Goal: Task Accomplishment & Management: Manage account settings

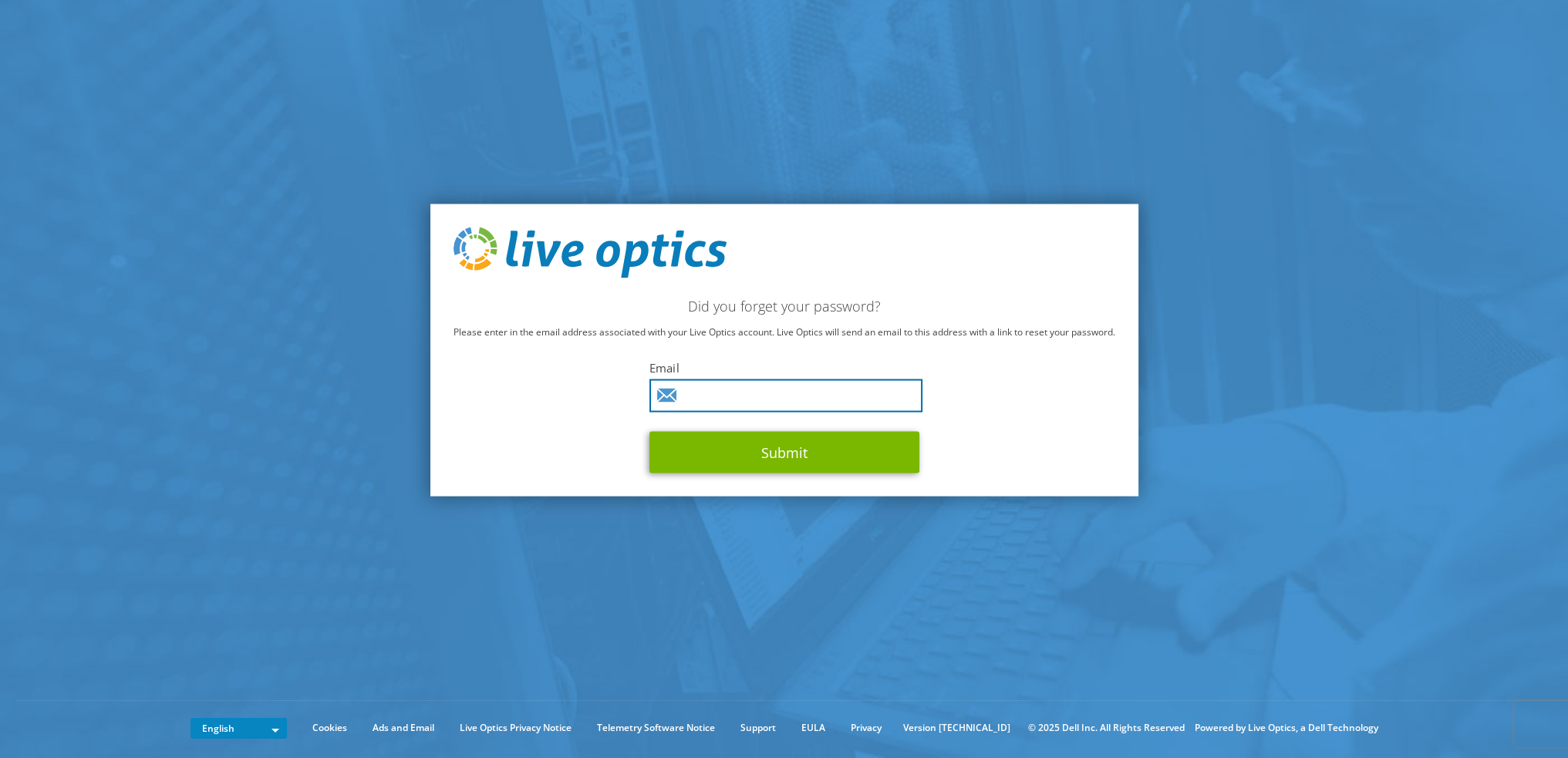
click at [748, 396] on input "text" at bounding box center [786, 395] width 273 height 33
click at [747, 400] on input "text" at bounding box center [786, 395] width 273 height 33
type input "[EMAIL_ADDRESS][DOMAIN_NAME]"
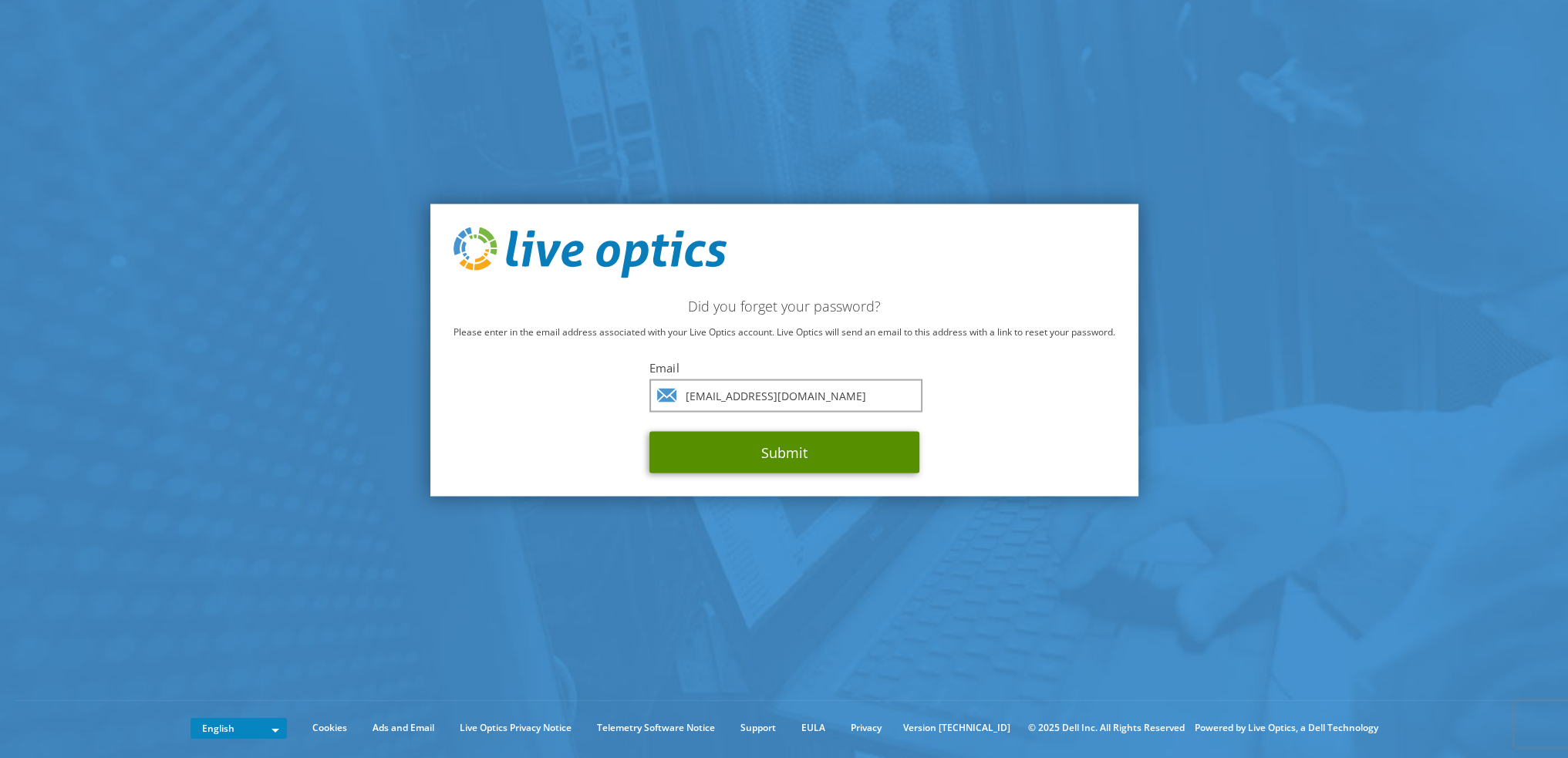
click at [819, 456] on button "Submit" at bounding box center [784, 452] width 270 height 42
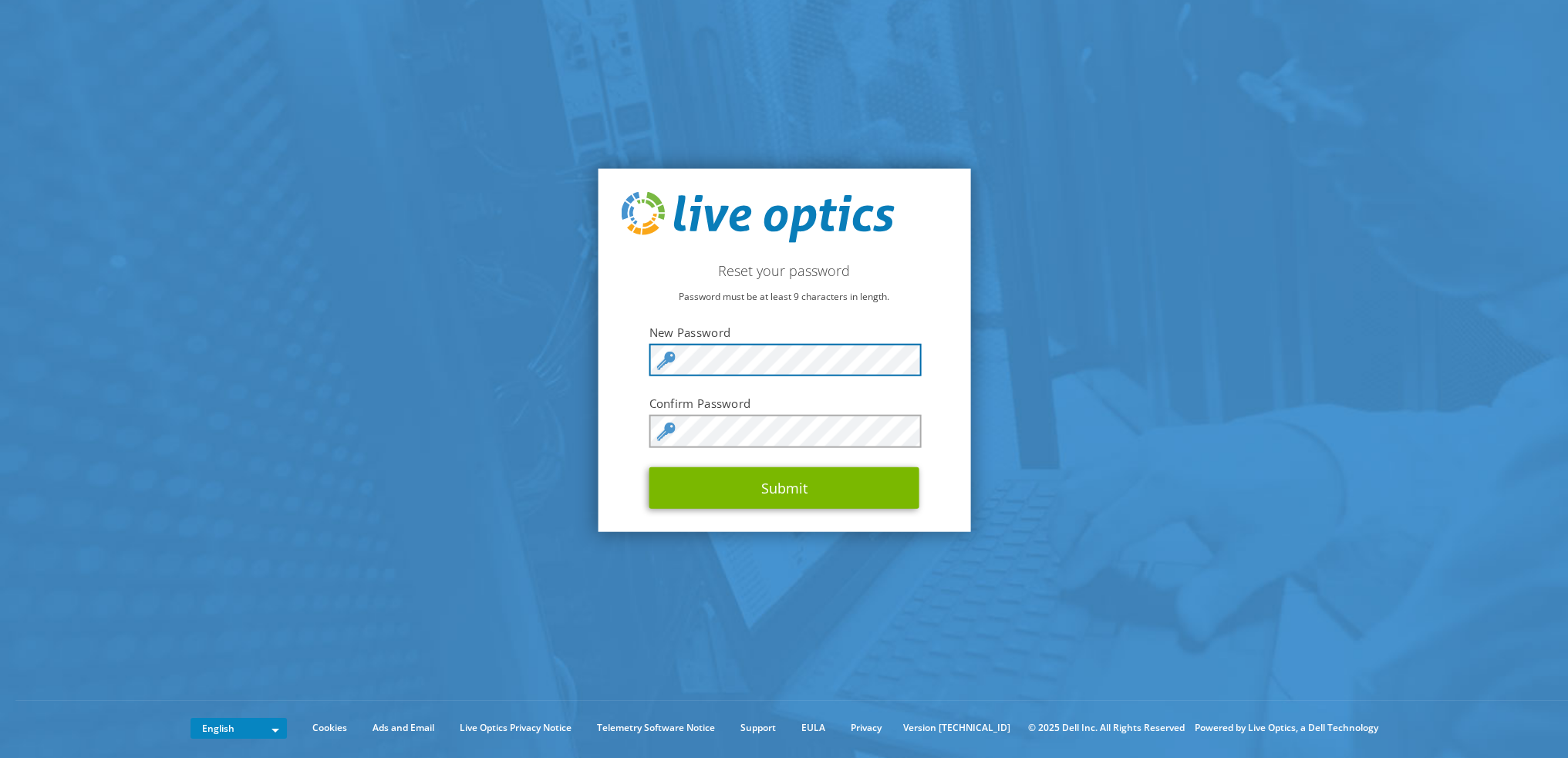
click at [546, 364] on section "Reset your password Password must be at least 9 characters in length. New Passw…" at bounding box center [784, 350] width 1568 height 700
click at [1220, 329] on section "Reset your password Password must be at least 9 characters in length. New Passw…" at bounding box center [784, 350] width 1568 height 700
click at [1056, 413] on section "Reset your password Password must be at least 9 characters in length. New Passw…" at bounding box center [784, 350] width 1568 height 700
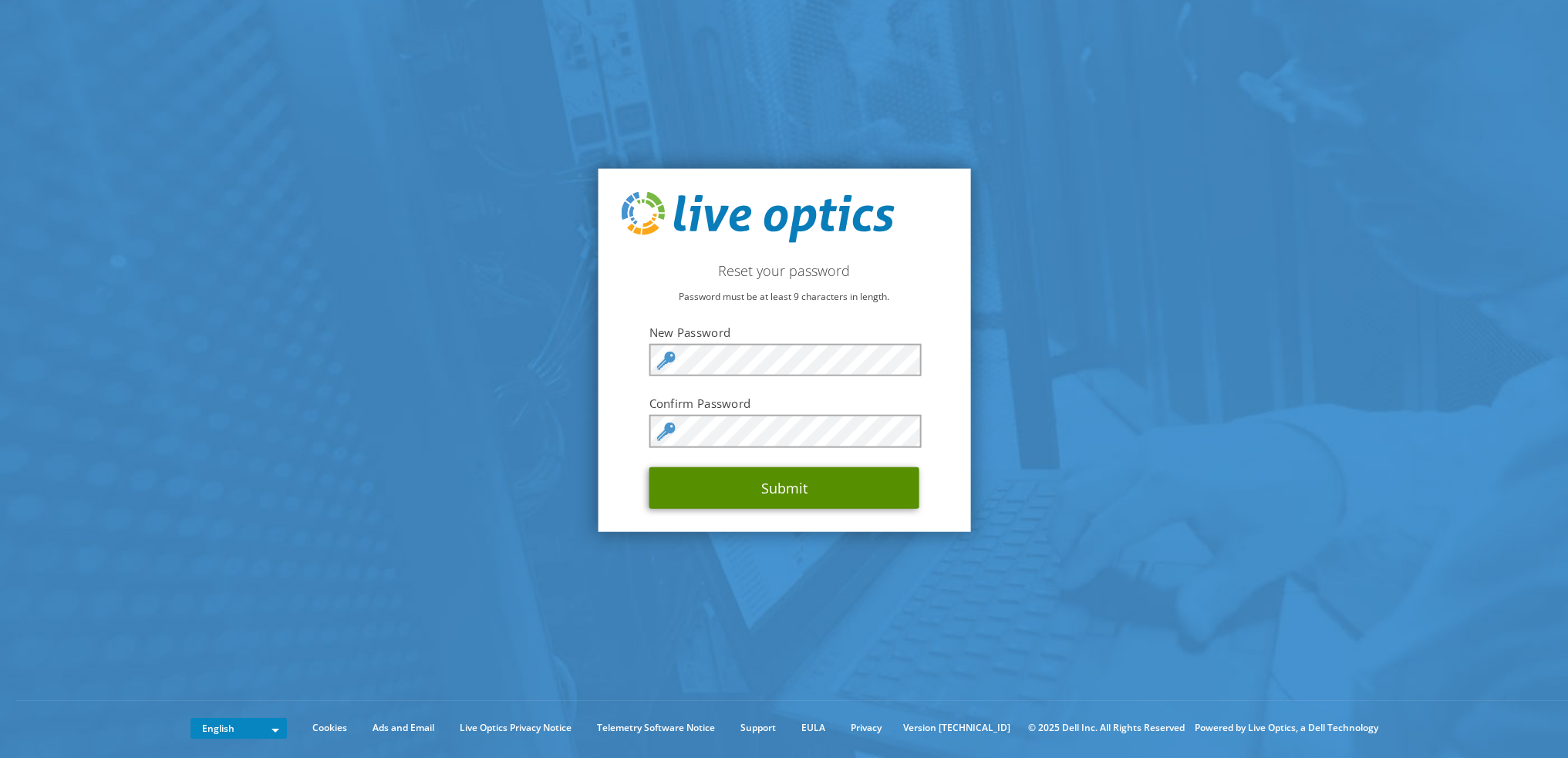
click at [789, 485] on button "Submit" at bounding box center [784, 487] width 270 height 42
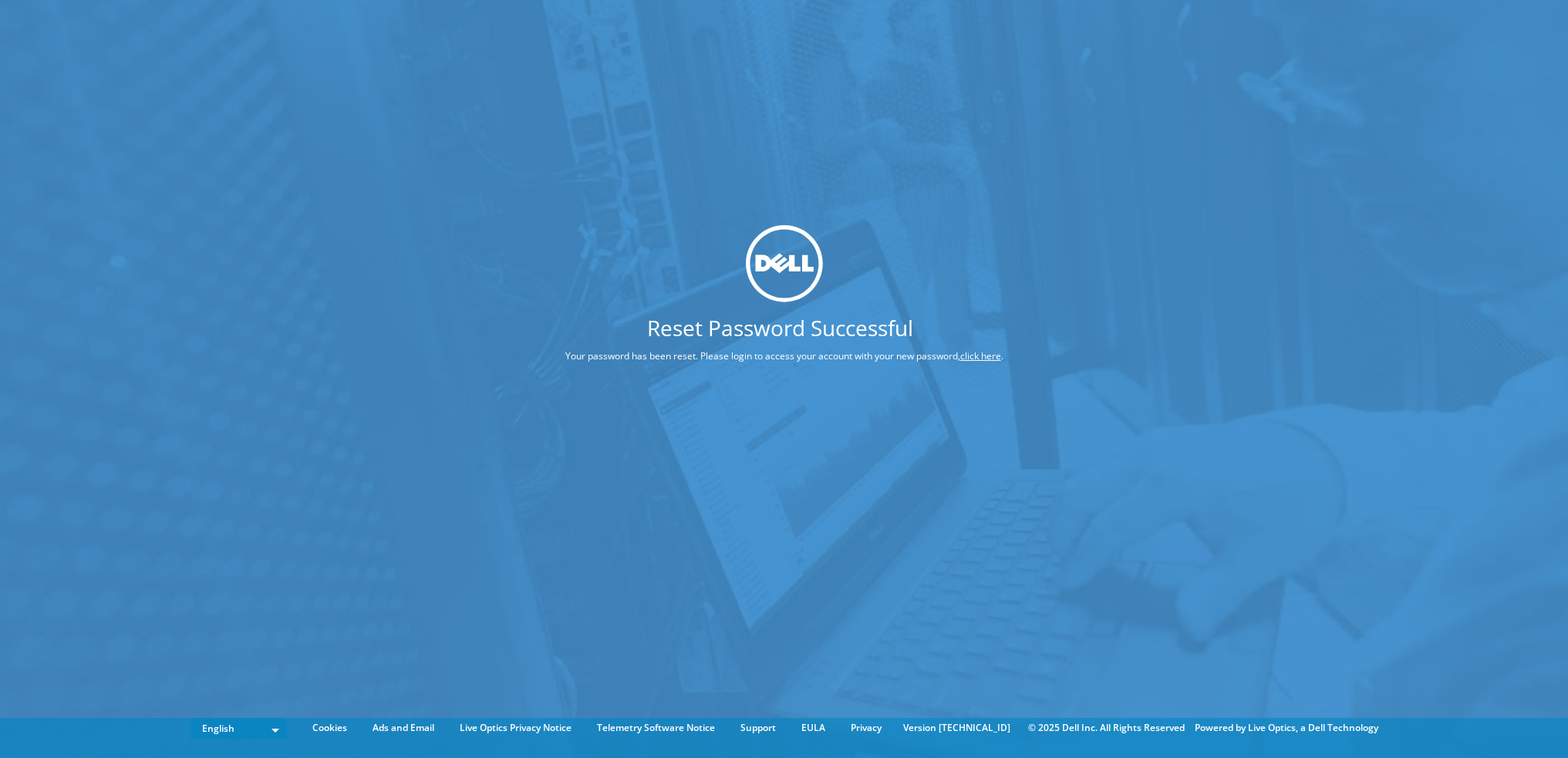
click at [1183, 419] on div "Reset Password Successful Your password has been reset. Please login to access …" at bounding box center [784, 356] width 1568 height 712
